Goal: Check status

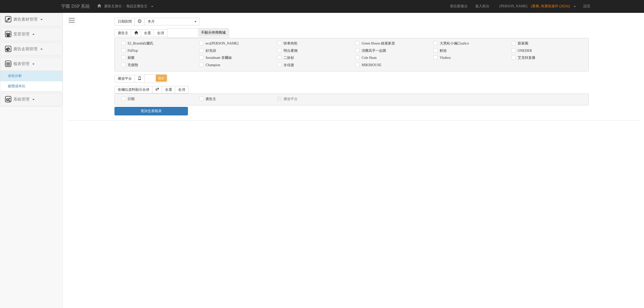
click at [362, 52] on label "消費高手一起購" at bounding box center [373, 50] width 26 height 5
click at [358, 52] on input "消費高手一起購" at bounding box center [356, 50] width 3 height 3
checkbox input "true"
click at [132, 101] on label "日期" at bounding box center [130, 99] width 8 height 5
click at [124, 101] on input "日期" at bounding box center [122, 98] width 3 height 3
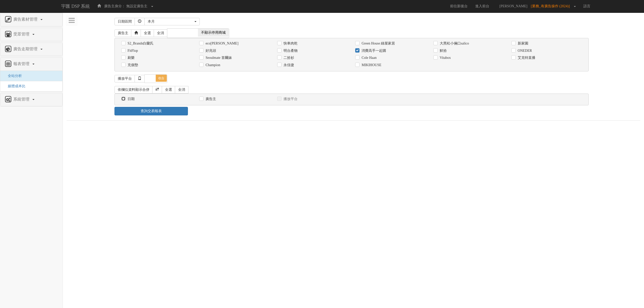
checkbox input "true"
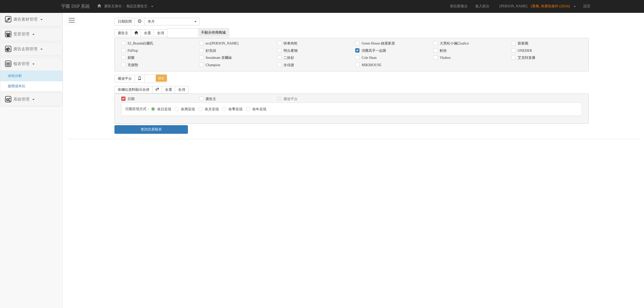
click at [154, 124] on div "日期 廣告主 播放平台 日期呈現方式： 依日呈現 依周呈現 依月呈現" at bounding box center [351, 109] width 474 height 30
click at [154, 131] on link "查詢交易報表" at bounding box center [150, 129] width 73 height 9
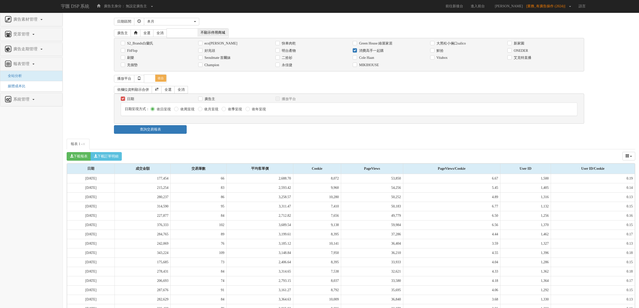
scroll to position [80, 0]
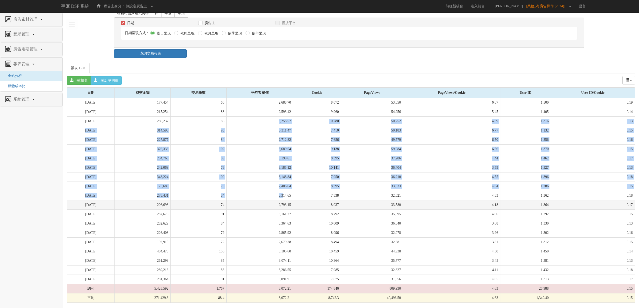
drag, startPoint x: 243, startPoint y: 132, endPoint x: 292, endPoint y: 201, distance: 84.8
click at [292, 201] on tbody "[DATE] 177,454 66 2,688.70 8,072 53,850 6.67 1,500 0.19 [DATE] 215,254 83 2,593…" at bounding box center [351, 200] width 568 height 205
click at [292, 201] on td "2,793.15" at bounding box center [259, 204] width 67 height 9
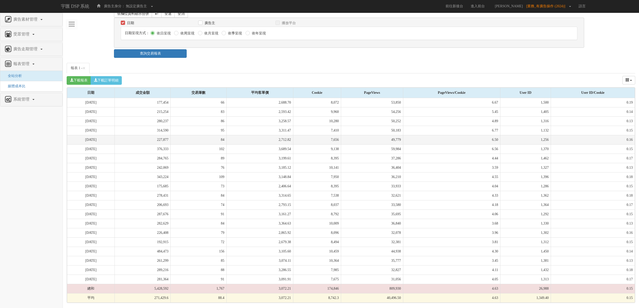
click at [243, 141] on td "2,712.82" at bounding box center [259, 139] width 67 height 9
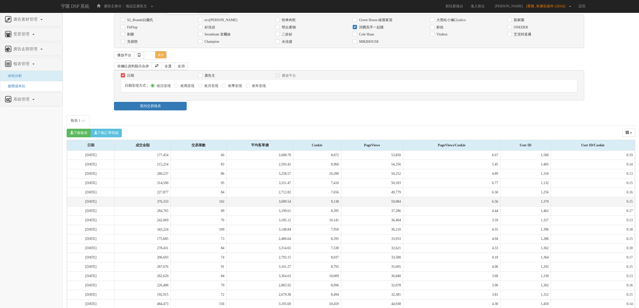
scroll to position [0, 0]
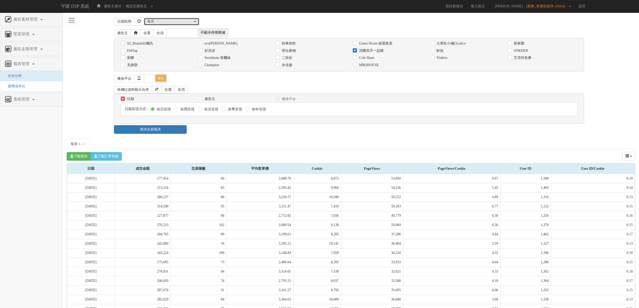
click at [190, 22] on div "本月" at bounding box center [170, 21] width 46 height 5
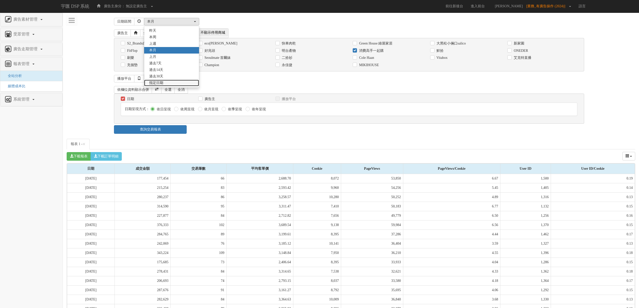
click at [178, 83] on link "指定日期" at bounding box center [171, 83] width 55 height 7
select select "Custom"
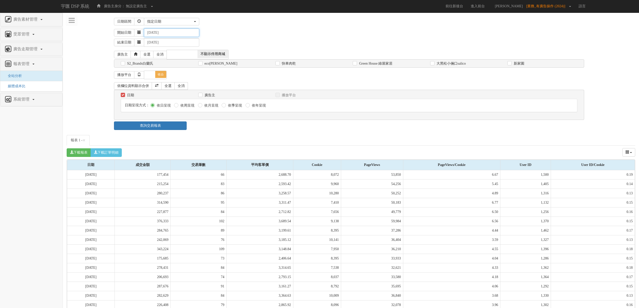
click at [155, 34] on input "[DATE]" at bounding box center [171, 32] width 55 height 9
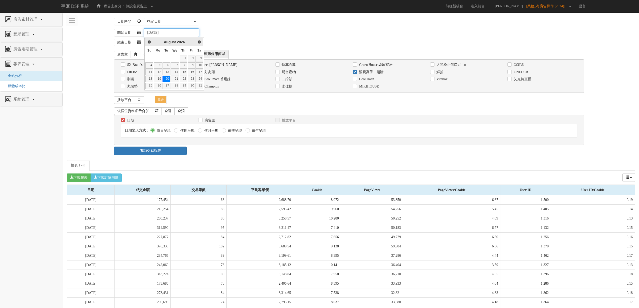
type input "[DATE]"
drag, startPoint x: 225, startPoint y: 31, endPoint x: 221, endPoint y: 35, distance: 5.0
click at [225, 32] on div "開始日期 [DATE]" at bounding box center [374, 32] width 521 height 9
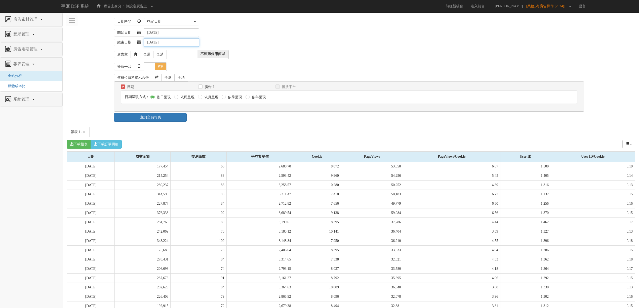
click at [156, 41] on input "[DATE]" at bounding box center [171, 42] width 55 height 9
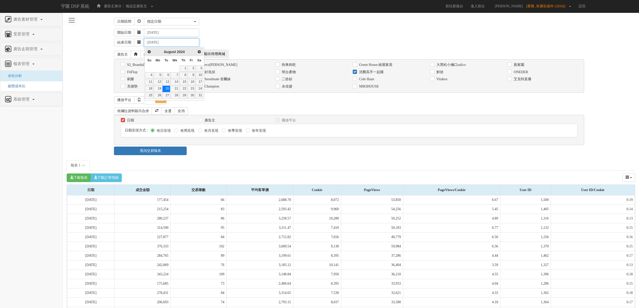
type input "[DATE]"
click at [171, 37] on body "宇匯 DSP 系統 廣告主身分： 無設定廣告主 無設定廣告主 [101] S2_Brands白蘭氏 [177] 南法香頌 [270] 神腦 [364] eco…" at bounding box center [319, 202] width 639 height 405
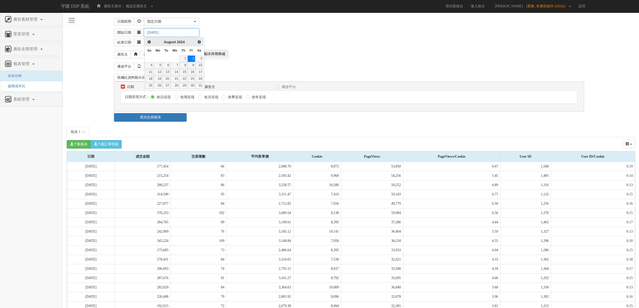
type input "[DATE]"
click at [248, 33] on div "開始日期 [DATE]" at bounding box center [374, 32] width 521 height 9
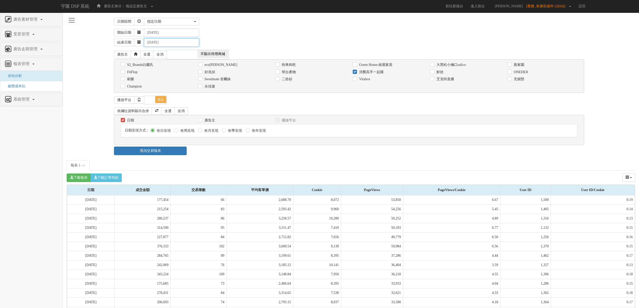
click at [175, 40] on input "[DATE]" at bounding box center [171, 42] width 55 height 9
type input "[DATE]"
click at [237, 46] on div "結束日期 [DATE]" at bounding box center [374, 42] width 521 height 10
click at [180, 149] on link "查詢交易報表" at bounding box center [150, 151] width 73 height 9
click at [216, 154] on div "查詢交易報表" at bounding box center [353, 151] width 485 height 9
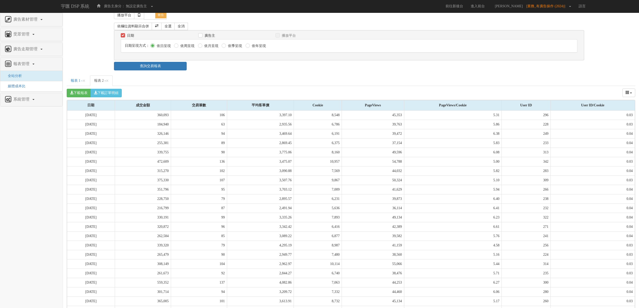
scroll to position [26, 0]
